Goal: Find contact information: Find contact information

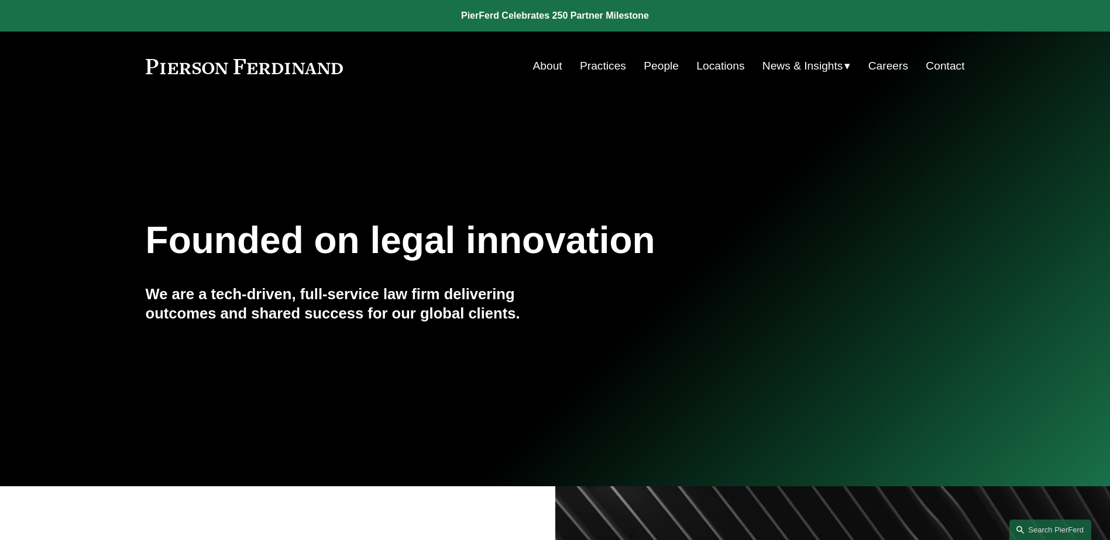
click at [654, 68] on link "People" at bounding box center [660, 66] width 35 height 22
click at [667, 65] on link "People" at bounding box center [660, 66] width 35 height 22
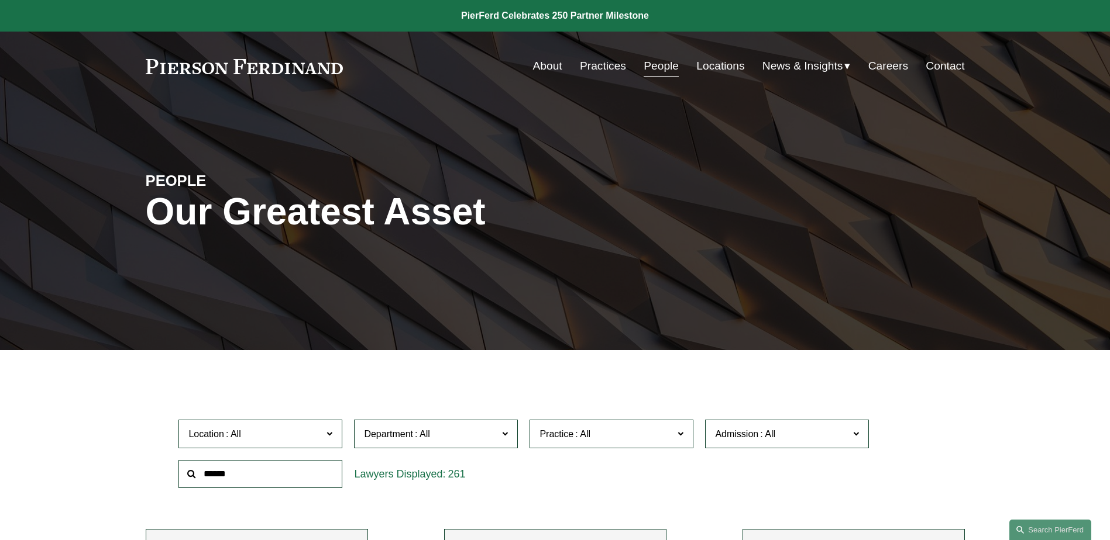
scroll to position [8539, 0]
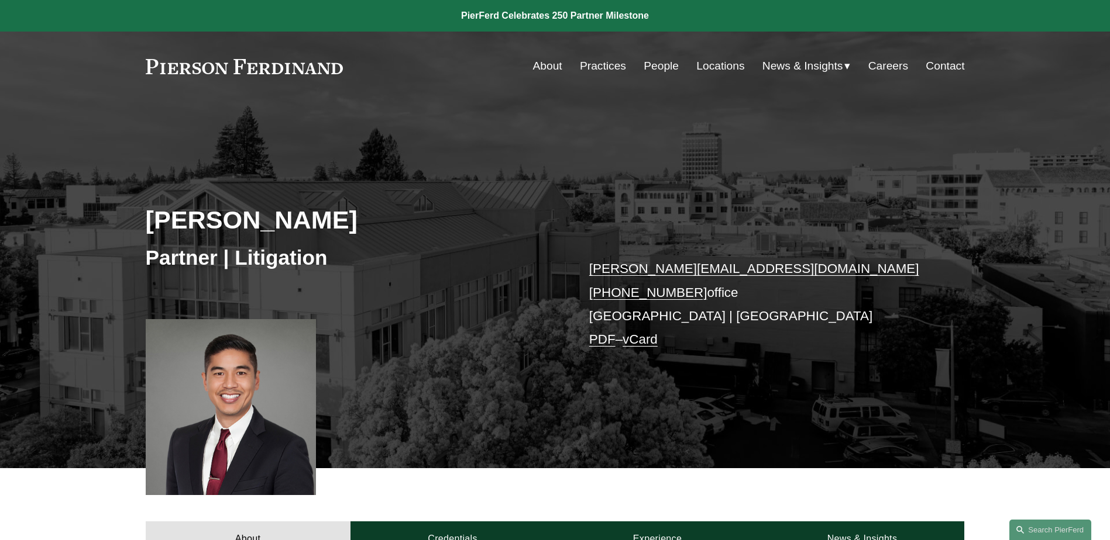
click at [648, 342] on link "vCard" at bounding box center [639, 339] width 35 height 15
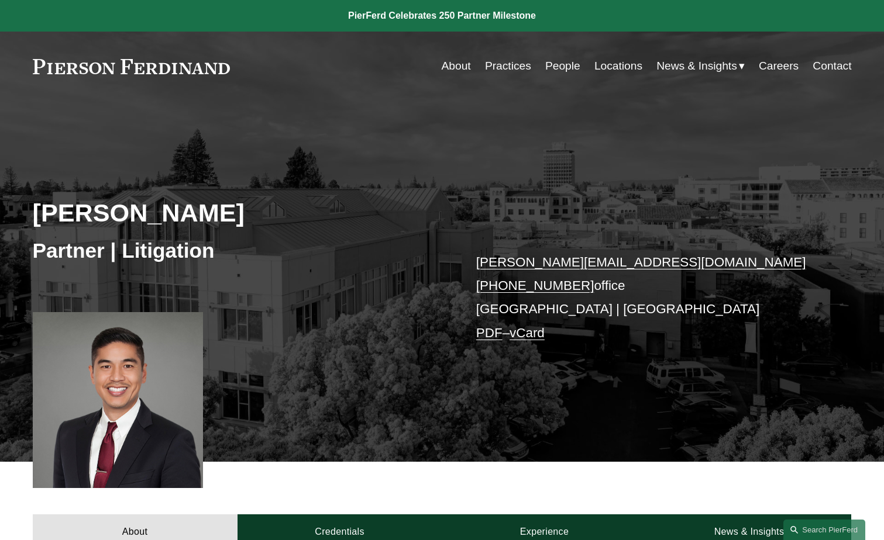
click at [616, 187] on div "David Mesa Partner | Litigation david.mesa@pierferd.com +1.415.915.4415 office …" at bounding box center [442, 295] width 884 height 335
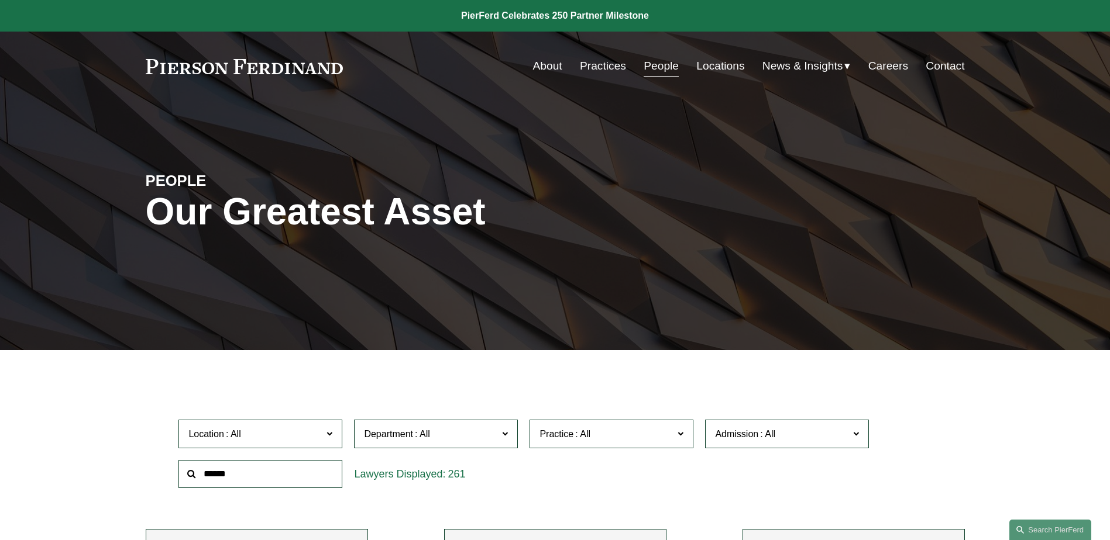
scroll to position [10000, 0]
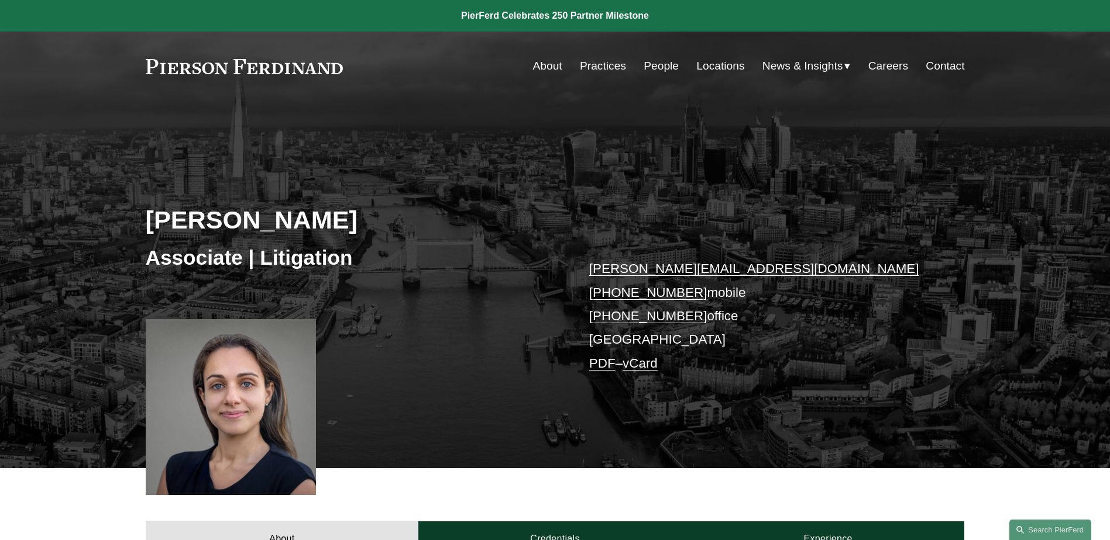
click at [648, 361] on link "vCard" at bounding box center [639, 363] width 35 height 15
click at [654, 64] on link "People" at bounding box center [660, 66] width 35 height 22
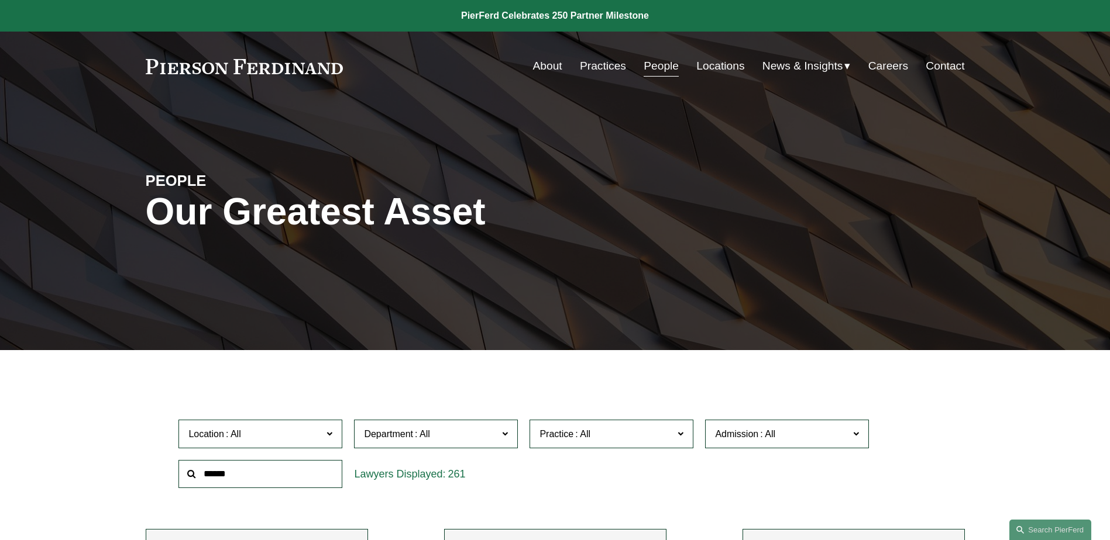
scroll to position [6466, 0]
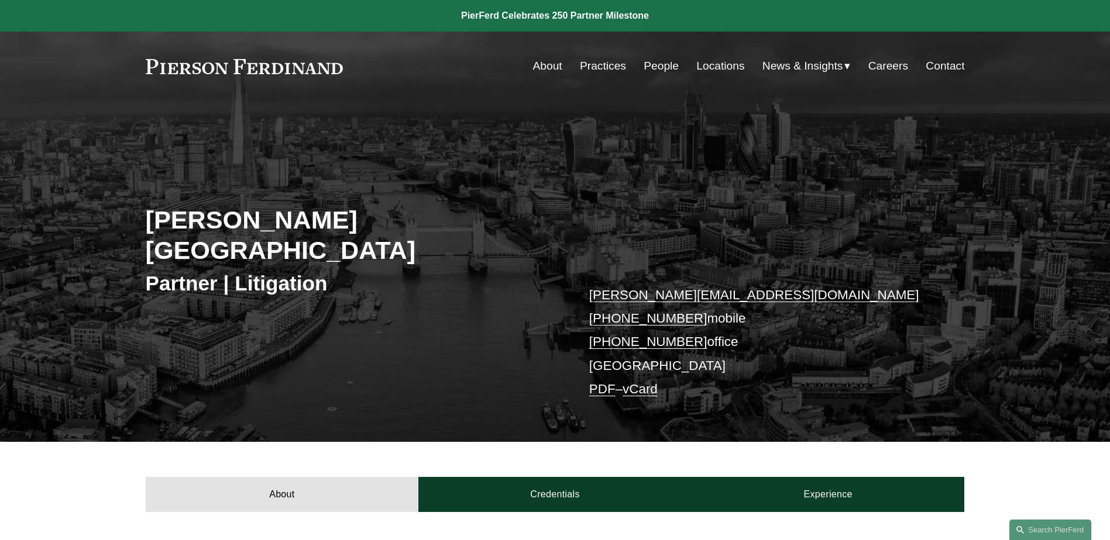
click at [654, 382] on link "vCard" at bounding box center [639, 389] width 35 height 15
